Goal: Complete application form

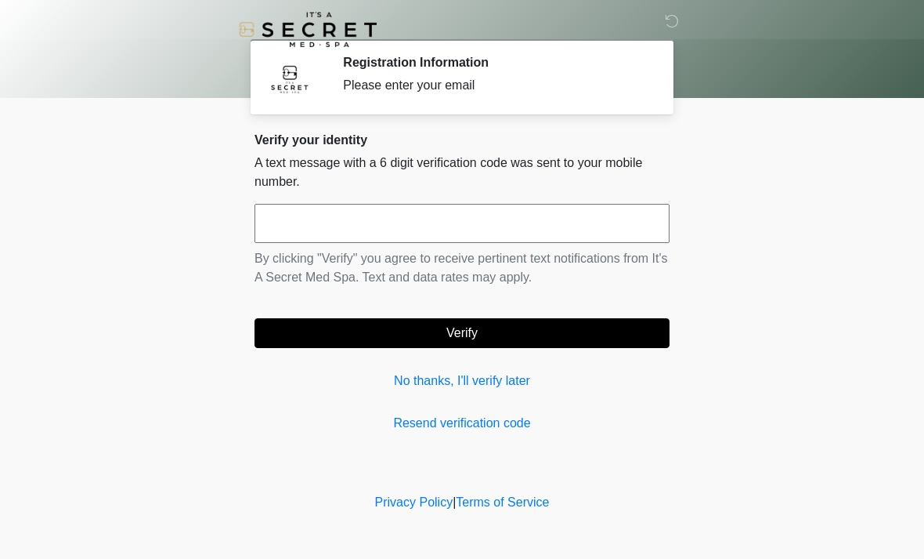
click at [512, 215] on input "text" at bounding box center [462, 223] width 415 height 39
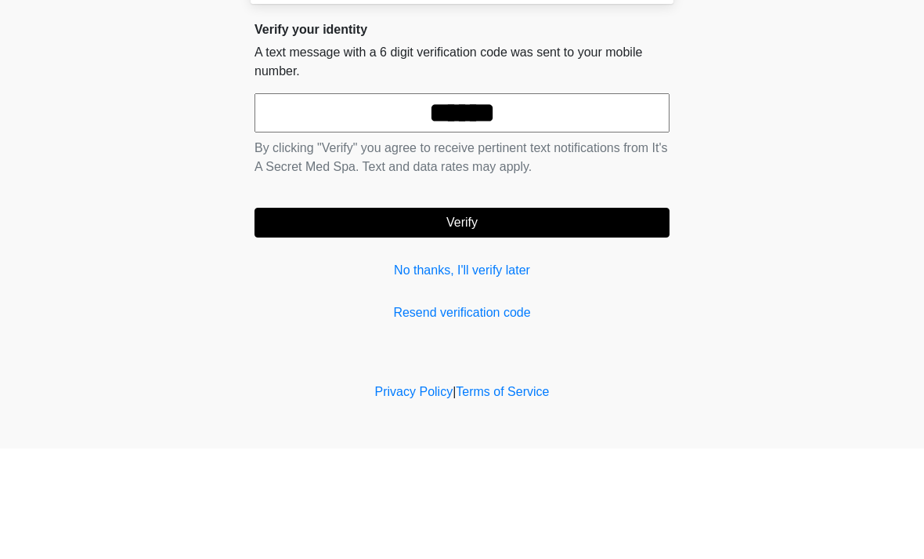
type input "******"
click at [566, 318] on button "Verify" at bounding box center [462, 333] width 415 height 30
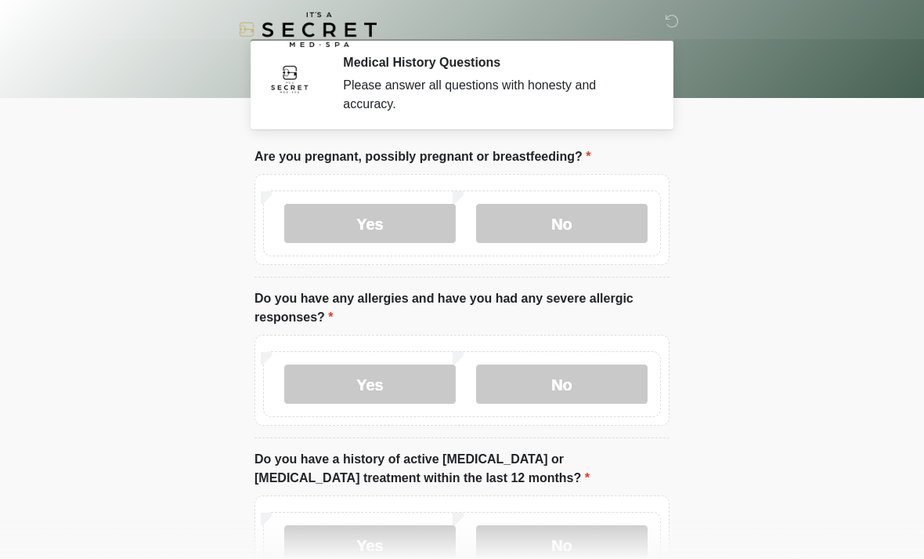
click at [585, 231] on label "No" at bounding box center [562, 223] width 172 height 39
click at [593, 384] on label "No" at bounding box center [562, 383] width 172 height 39
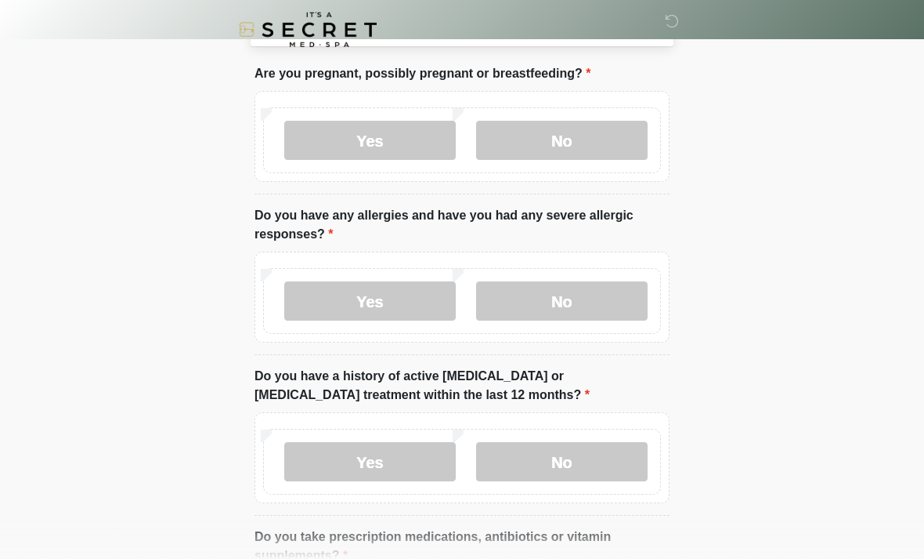
click at [585, 457] on label "No" at bounding box center [562, 461] width 172 height 39
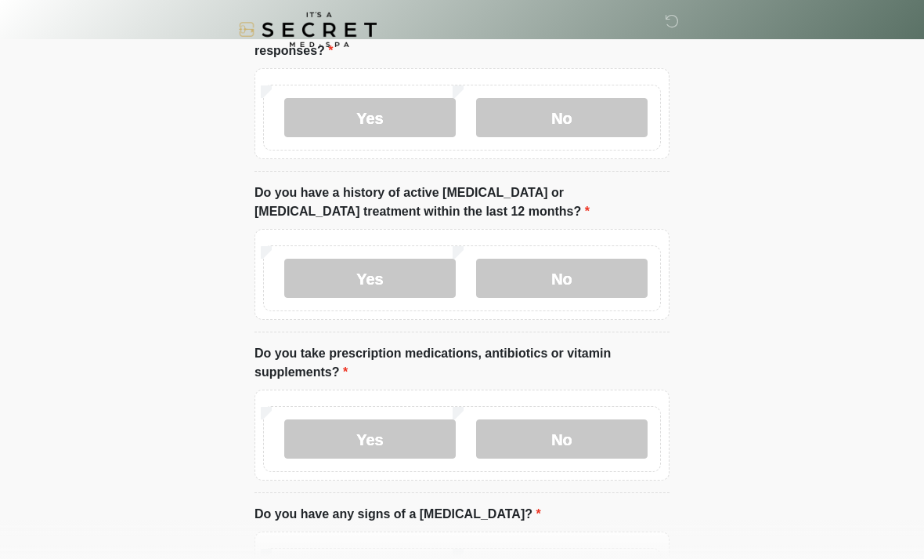
click at [602, 419] on label "No" at bounding box center [562, 438] width 172 height 39
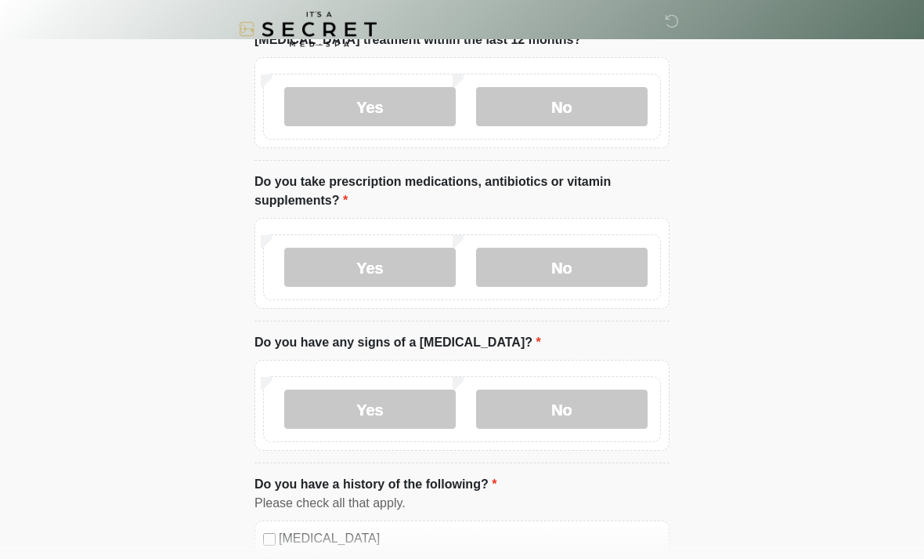
click at [410, 255] on label "Yes" at bounding box center [370, 267] width 172 height 39
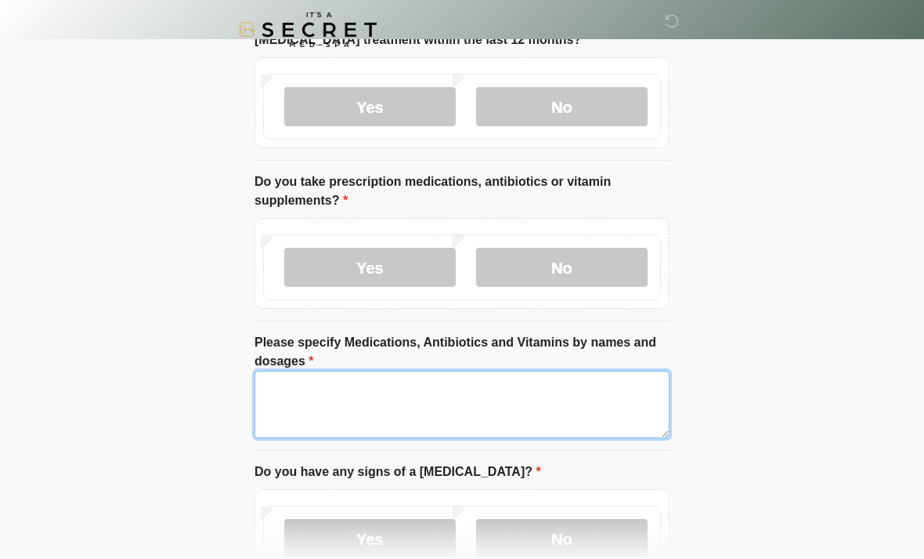
click at [483, 392] on textarea "Please specify Medications, Antibiotics and Vitamins by names and dosages" at bounding box center [462, 404] width 415 height 67
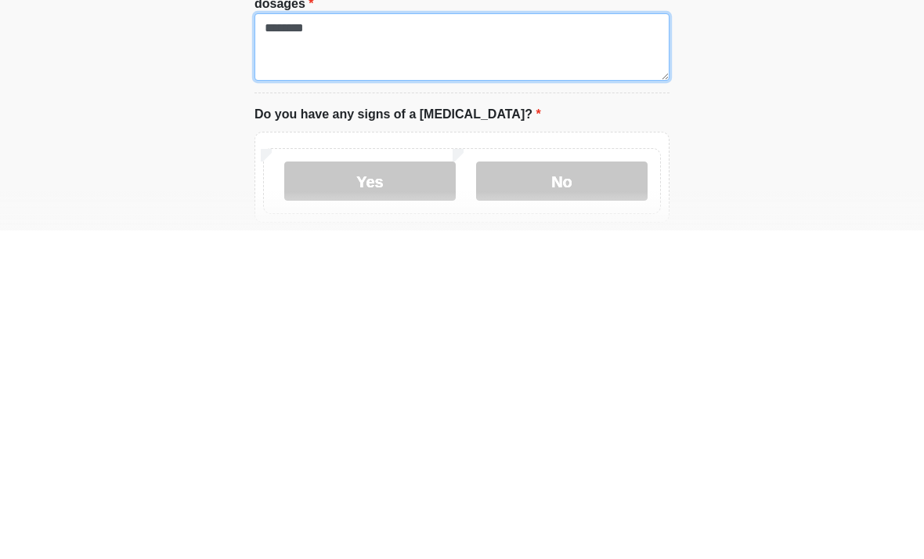
type textarea "********"
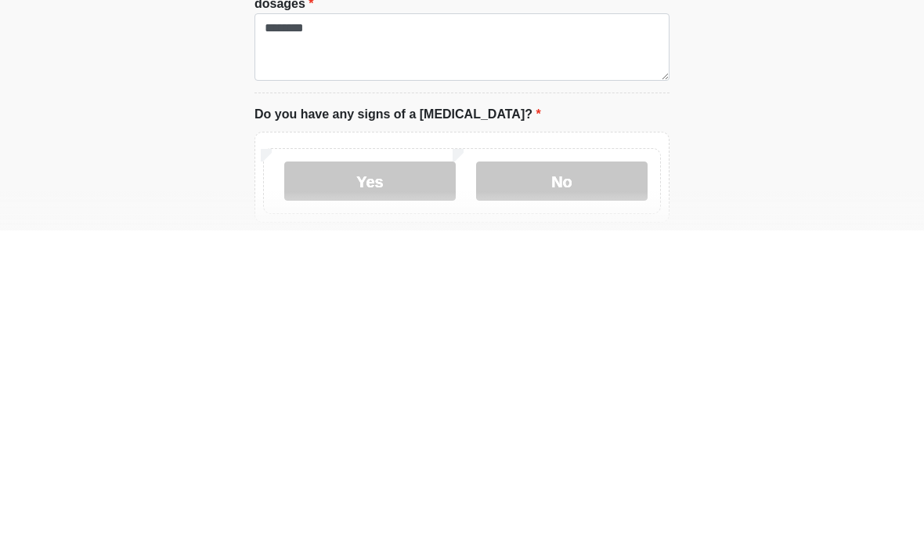
click at [578, 490] on label "No" at bounding box center [562, 509] width 172 height 39
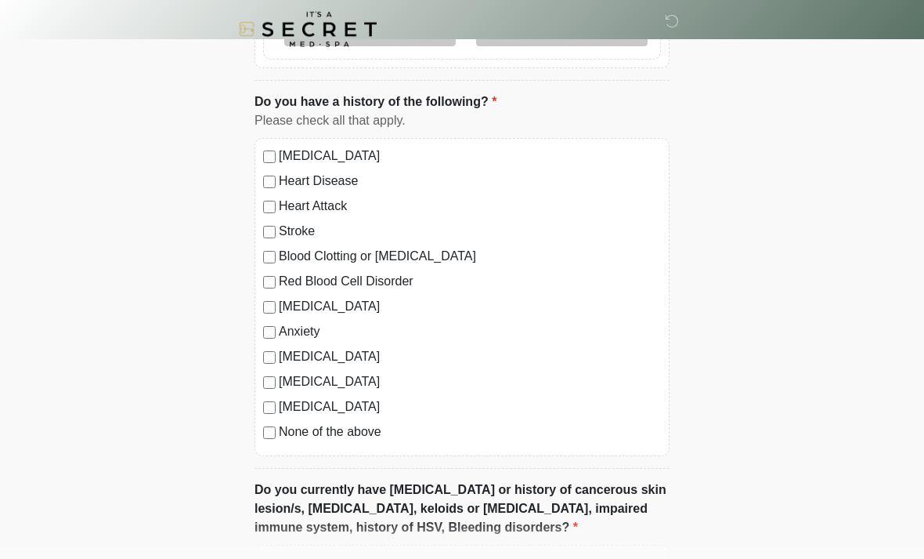
scroll to position [949, 0]
click at [349, 425] on label "None of the above" at bounding box center [470, 431] width 382 height 19
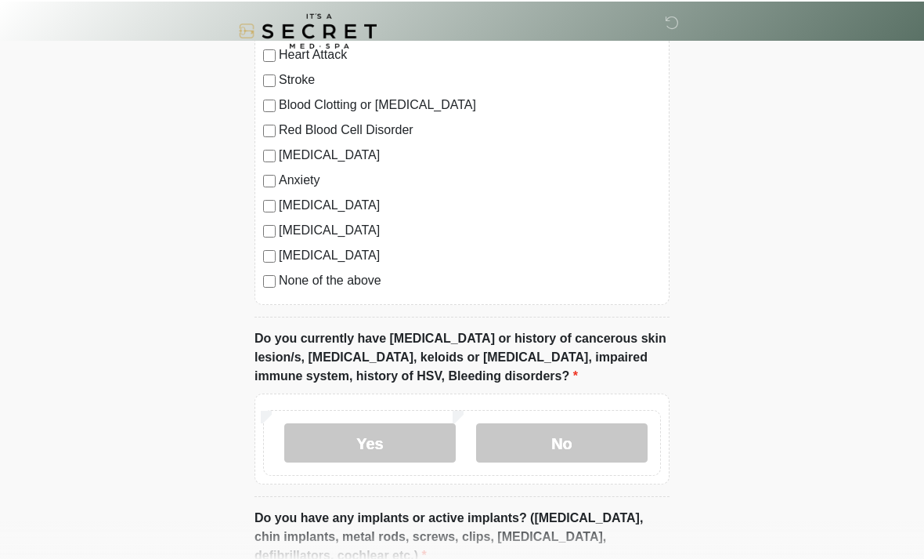
click at [542, 443] on label "No" at bounding box center [562, 440] width 172 height 39
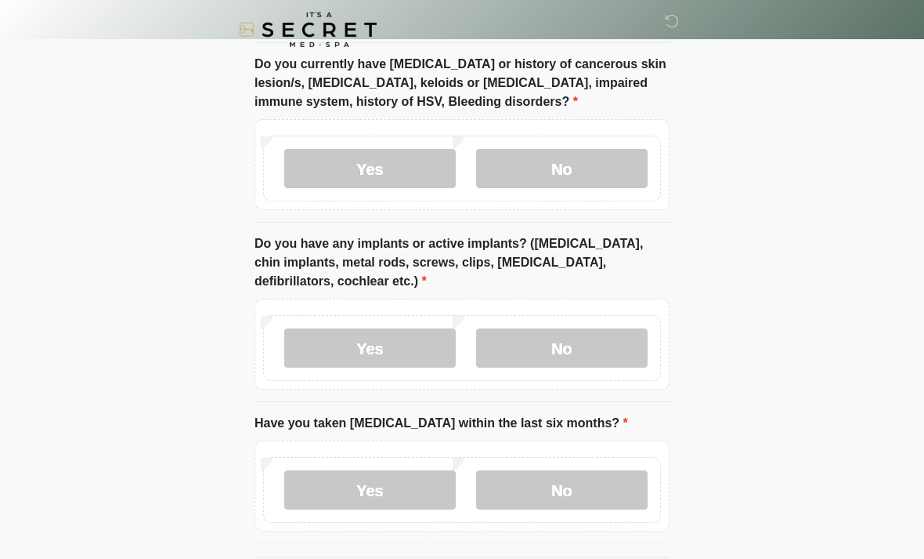
scroll to position [1393, 0]
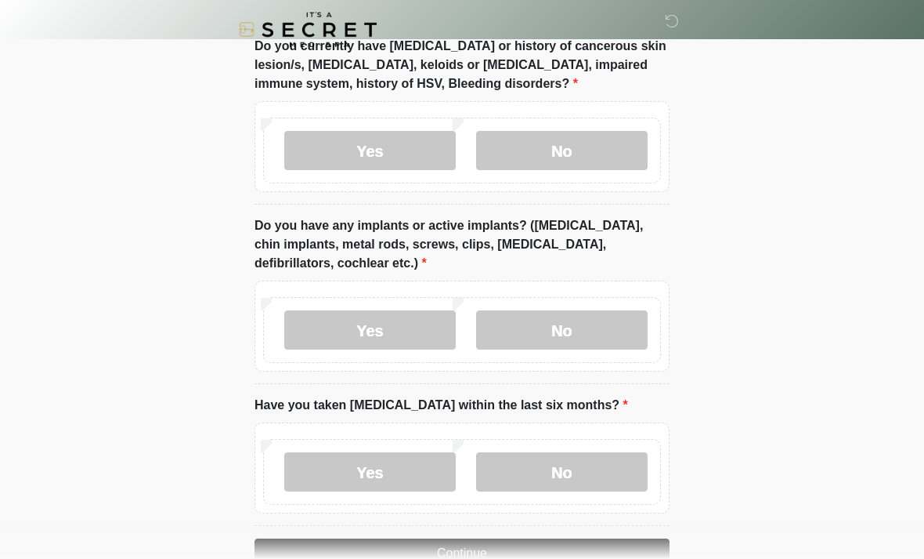
click at [588, 323] on label "No" at bounding box center [562, 329] width 172 height 39
click at [606, 468] on label "No" at bounding box center [562, 471] width 172 height 39
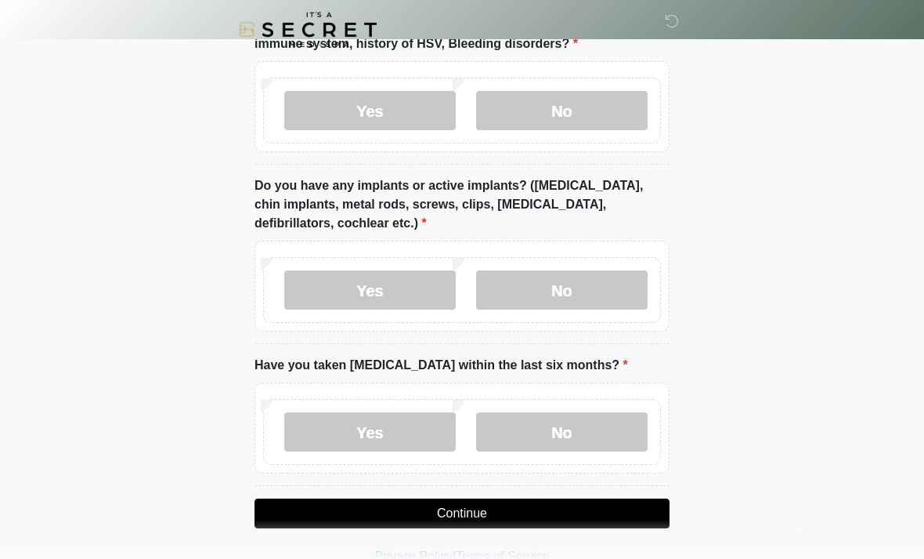
click at [584, 501] on button "Continue" at bounding box center [462, 513] width 415 height 30
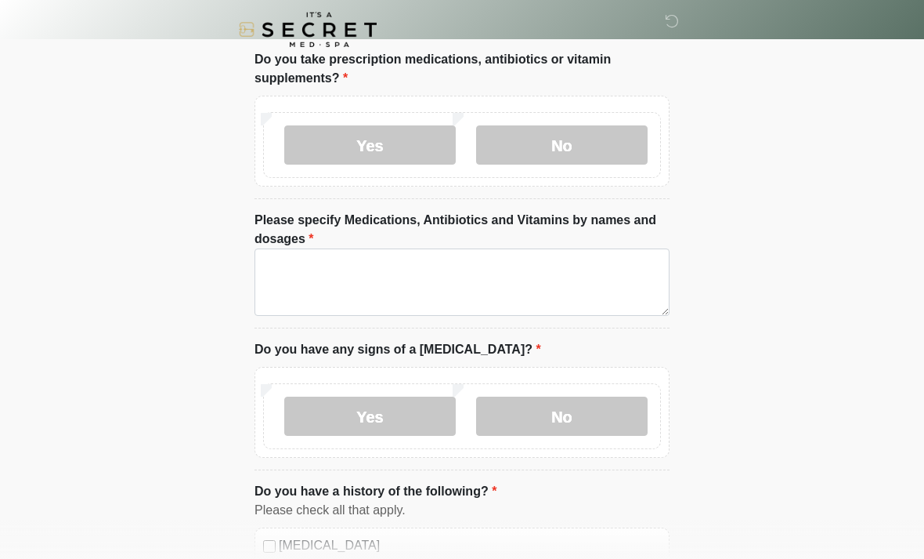
scroll to position [0, 0]
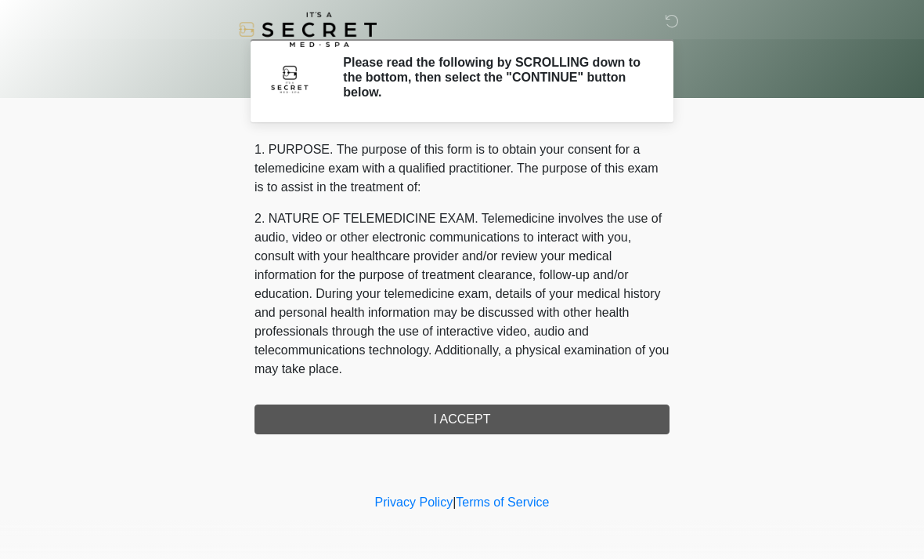
click at [551, 418] on div "1. PURPOSE. The purpose of this form is to obtain your consent for a telemedici…" at bounding box center [462, 287] width 415 height 294
click at [555, 415] on div "1. PURPOSE. The purpose of this form is to obtain your consent for a telemedici…" at bounding box center [462, 287] width 415 height 294
click at [570, 407] on div "1. PURPOSE. The purpose of this form is to obtain your consent for a telemedici…" at bounding box center [462, 287] width 415 height 294
click at [511, 418] on div "1. PURPOSE. The purpose of this form is to obtain your consent for a telemedici…" at bounding box center [462, 287] width 415 height 294
click at [471, 418] on div "1. PURPOSE. The purpose of this form is to obtain your consent for a telemedici…" at bounding box center [462, 287] width 415 height 294
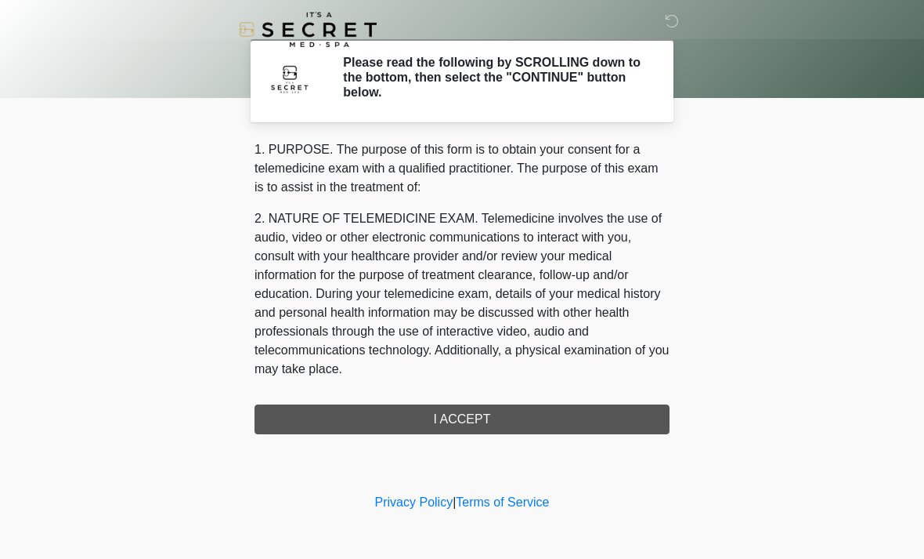
click at [480, 414] on div "1. PURPOSE. The purpose of this form is to obtain your consent for a telemedici…" at bounding box center [462, 287] width 415 height 294
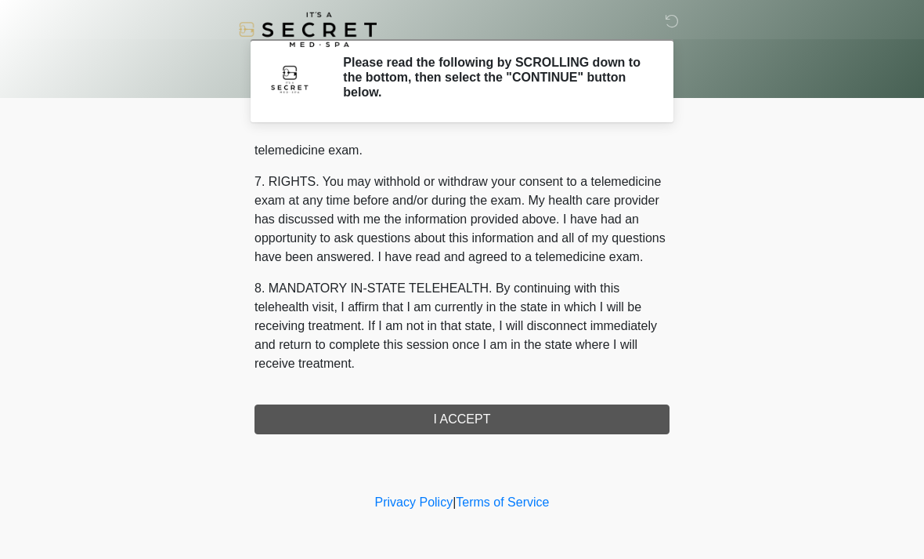
click at [512, 414] on button "I ACCEPT" at bounding box center [462, 419] width 415 height 30
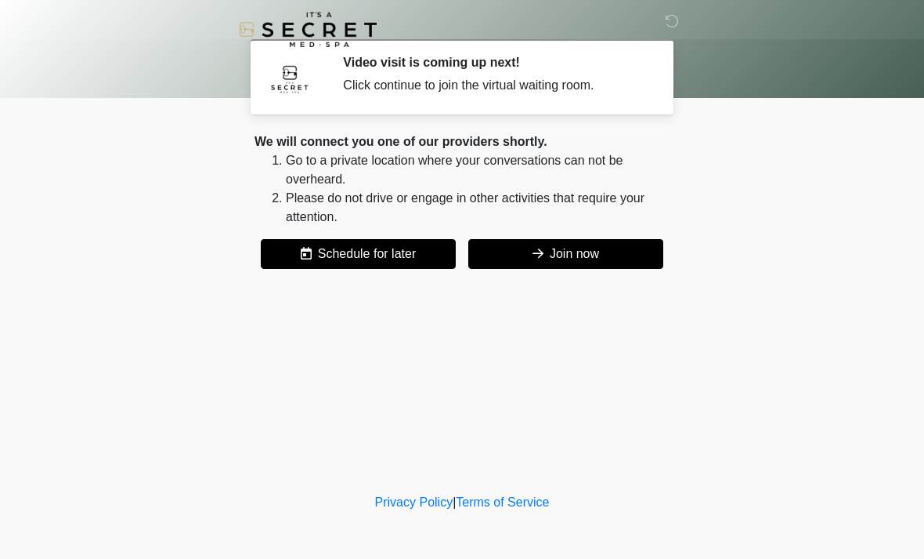
click at [606, 243] on button "Join now" at bounding box center [565, 254] width 195 height 30
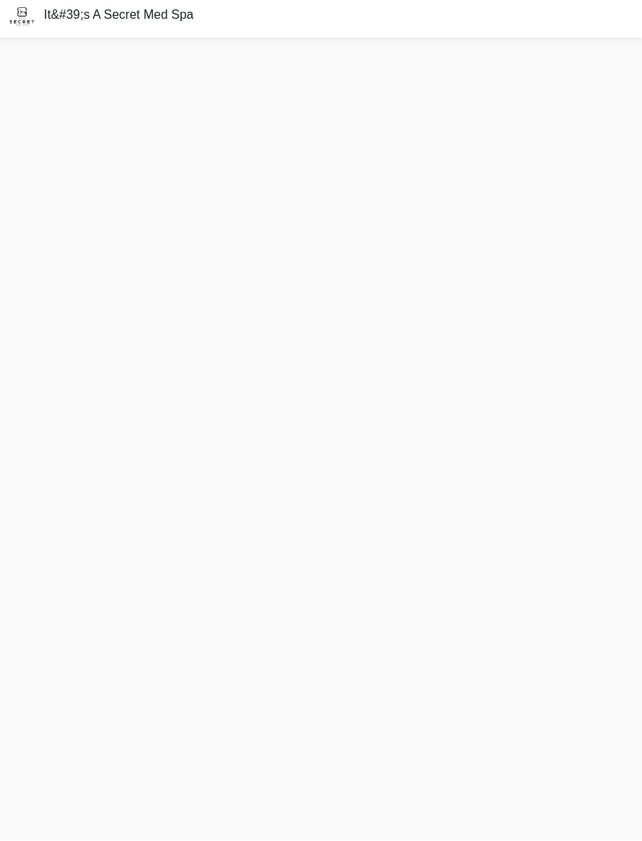
scroll to position [31, 0]
